Goal: Task Accomplishment & Management: Complete application form

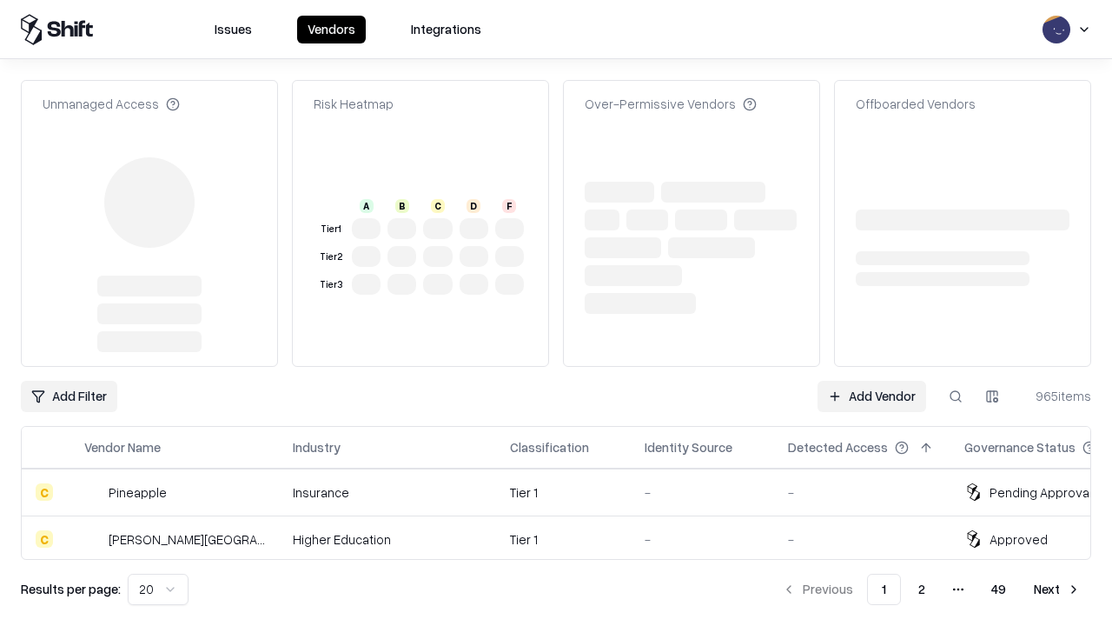
click at [871, 381] on link "Add Vendor" at bounding box center [872, 396] width 109 height 31
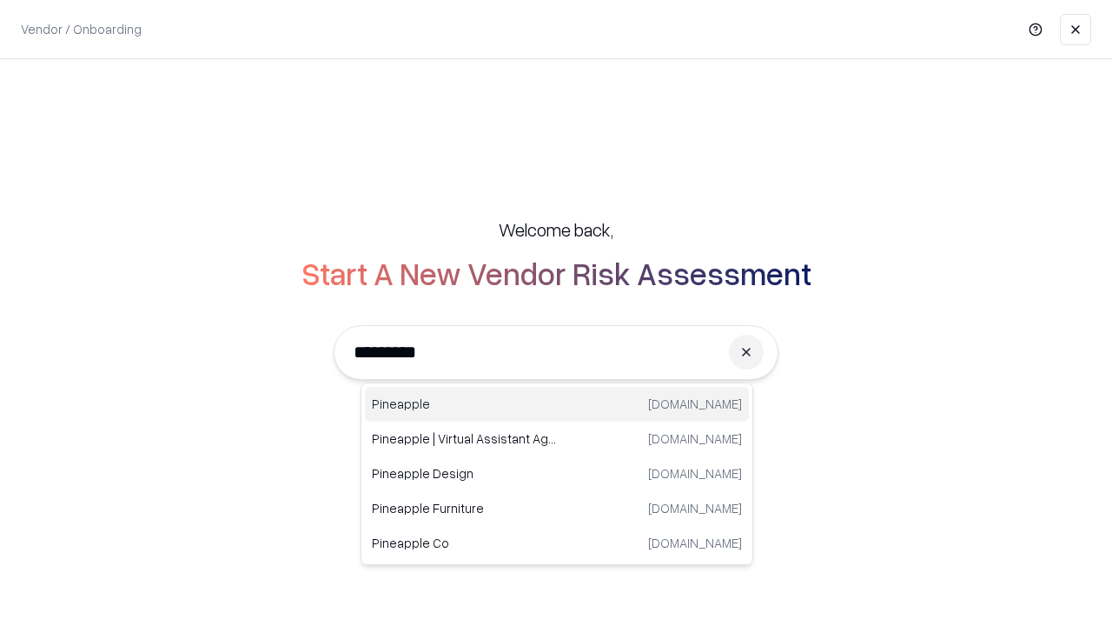
click at [557, 404] on div "Pineapple [DOMAIN_NAME]" at bounding box center [557, 404] width 384 height 35
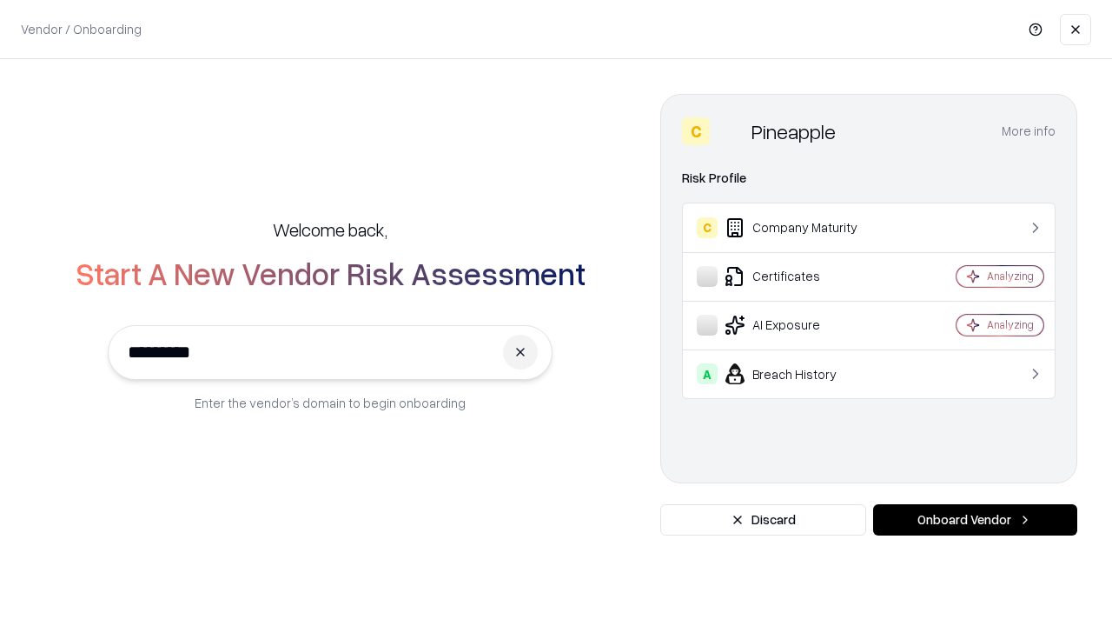
type input "*********"
click at [975, 520] on button "Onboard Vendor" at bounding box center [975, 519] width 204 height 31
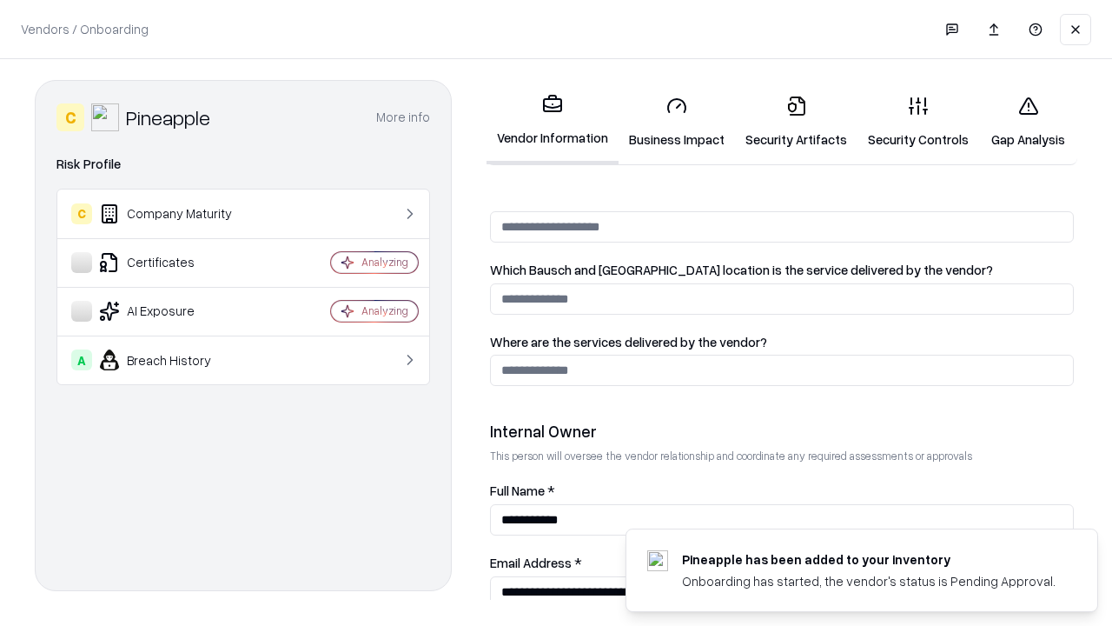
scroll to position [900, 0]
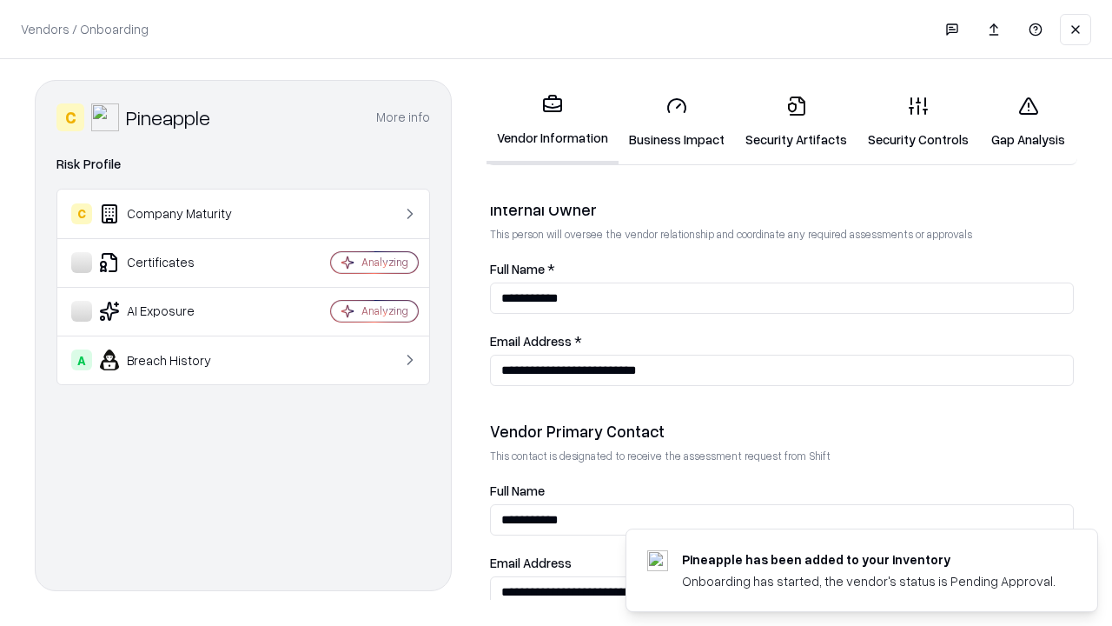
click at [796, 122] on link "Security Artifacts" at bounding box center [796, 122] width 122 height 81
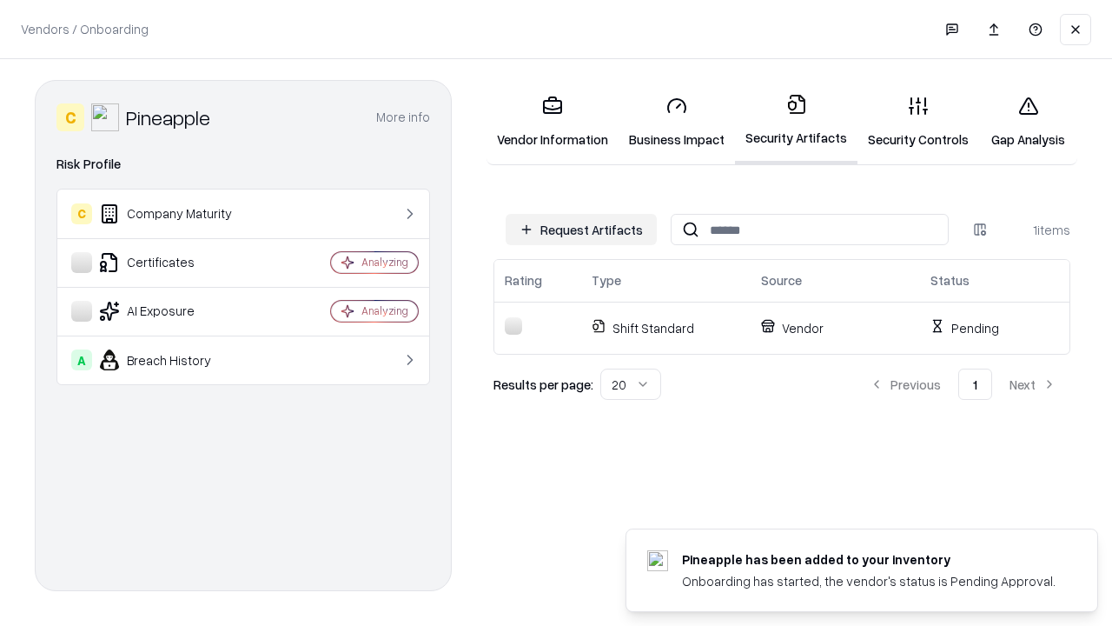
click at [581, 229] on button "Request Artifacts" at bounding box center [581, 229] width 151 height 31
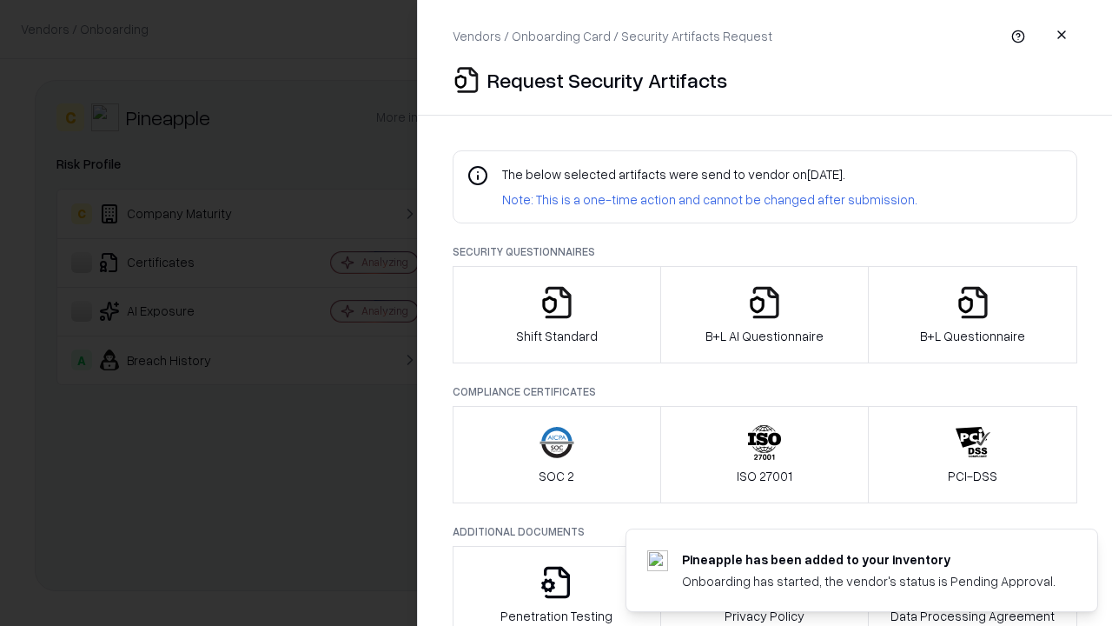
click at [972, 315] on icon "button" at bounding box center [973, 302] width 35 height 35
click at [764, 315] on icon "button" at bounding box center [764, 302] width 35 height 35
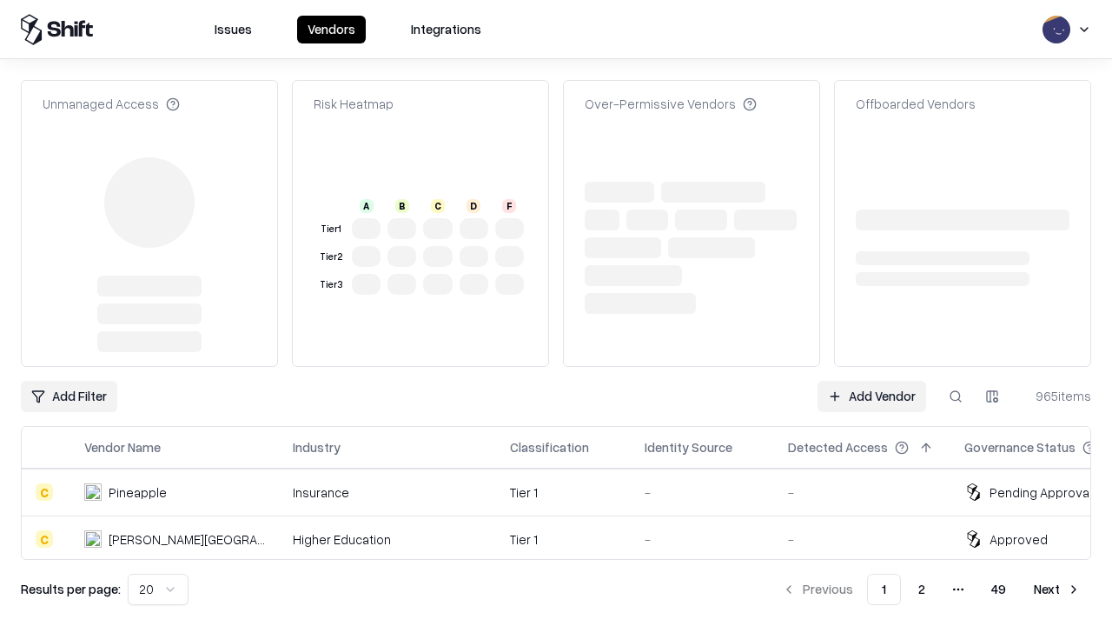
click at [871, 381] on link "Add Vendor" at bounding box center [872, 396] width 109 height 31
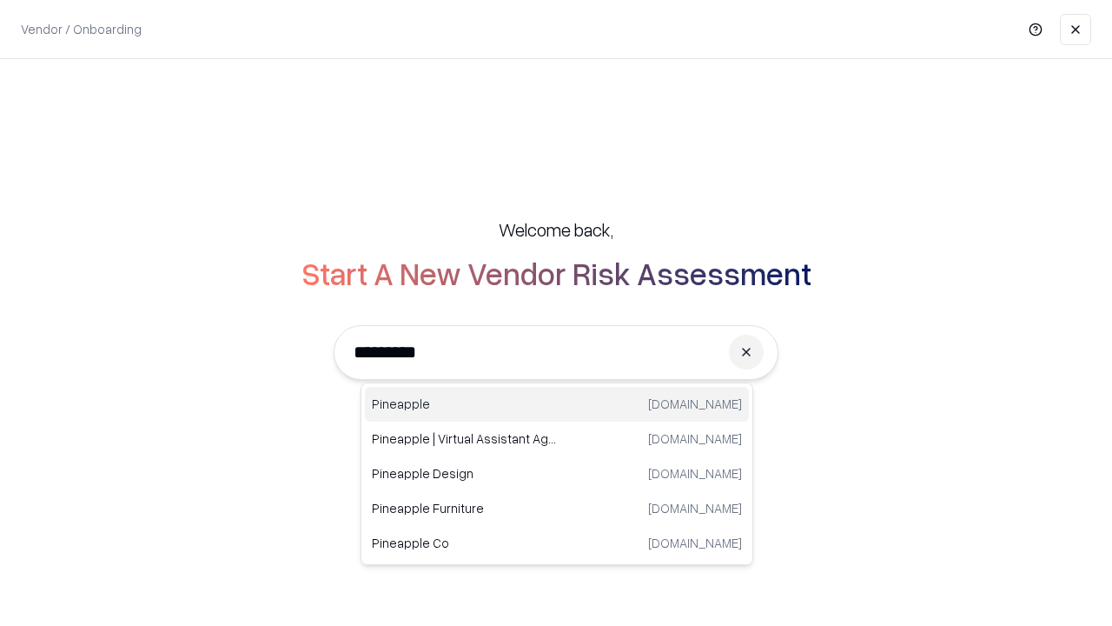
click at [557, 404] on div "Pineapple [DOMAIN_NAME]" at bounding box center [557, 404] width 384 height 35
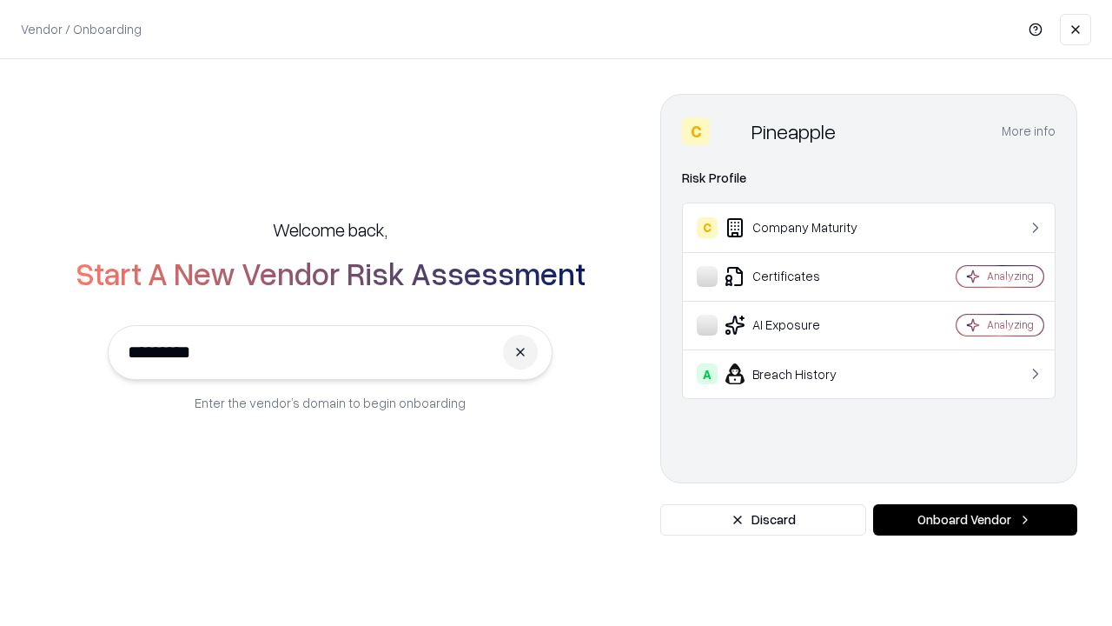
type input "*********"
click at [975, 520] on button "Onboard Vendor" at bounding box center [975, 519] width 204 height 31
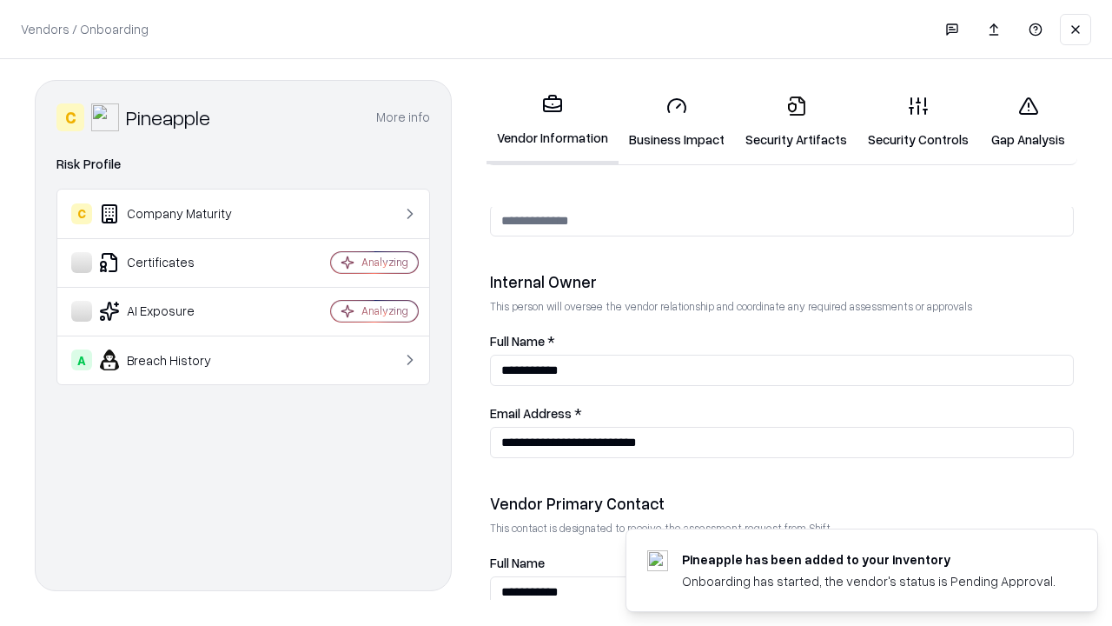
scroll to position [900, 0]
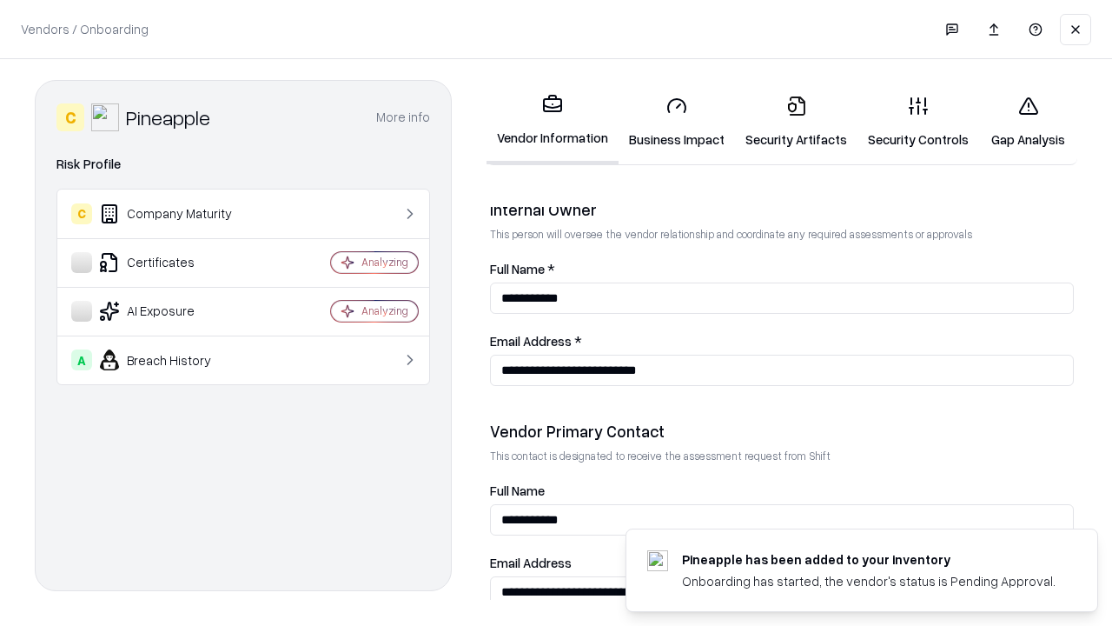
click at [1028, 122] on link "Gap Analysis" at bounding box center [1028, 122] width 98 height 81
